Goal: Information Seeking & Learning: Learn about a topic

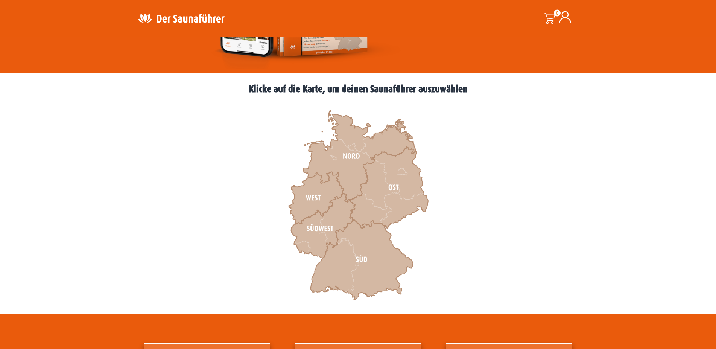
scroll to position [247, 0]
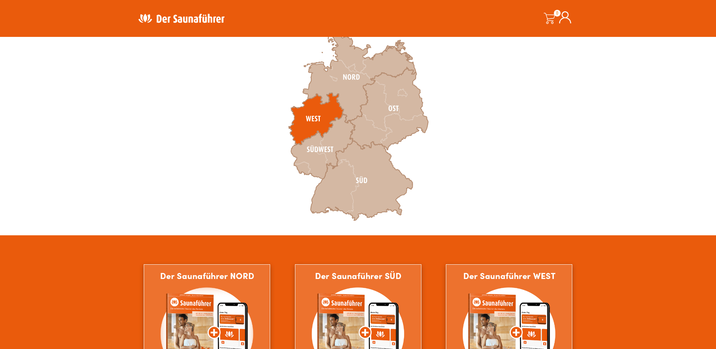
click at [309, 123] on icon at bounding box center [316, 119] width 55 height 52
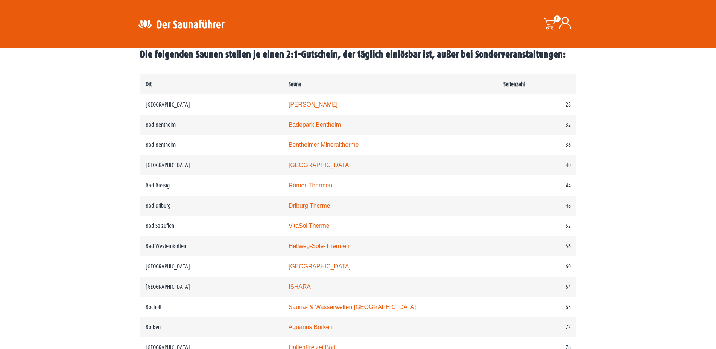
scroll to position [357, 0]
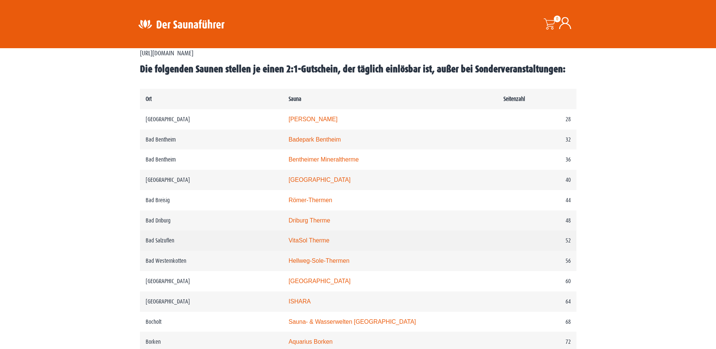
click at [312, 244] on link "VitaSol Therme" at bounding box center [309, 240] width 41 height 6
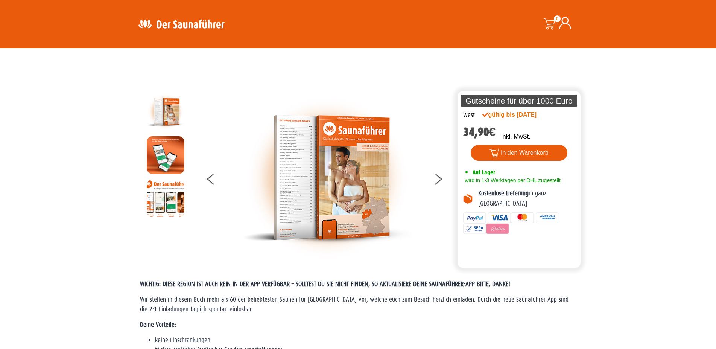
scroll to position [356, 0]
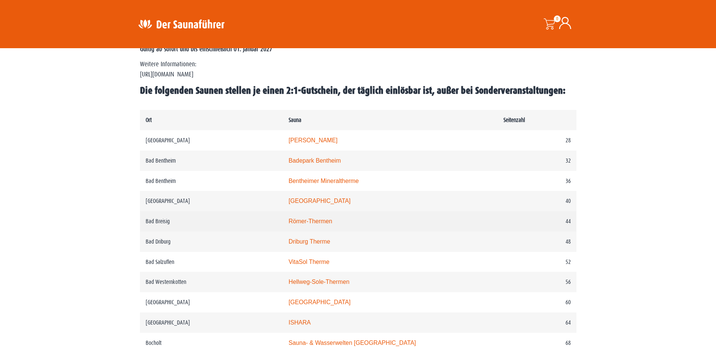
click at [314, 224] on link "Römer-Thermen" at bounding box center [311, 221] width 44 height 6
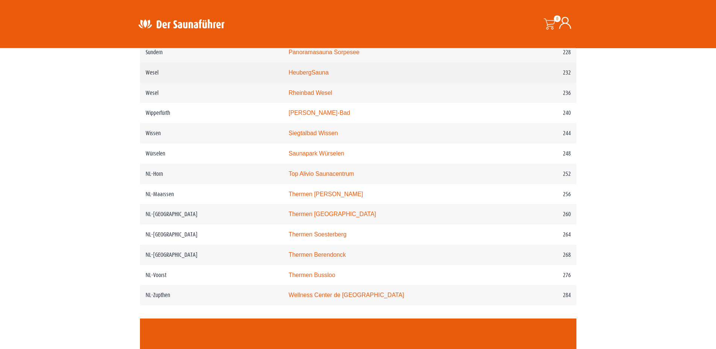
scroll to position [1437, 0]
